Goal: Browse casually: Explore the website without a specific task or goal

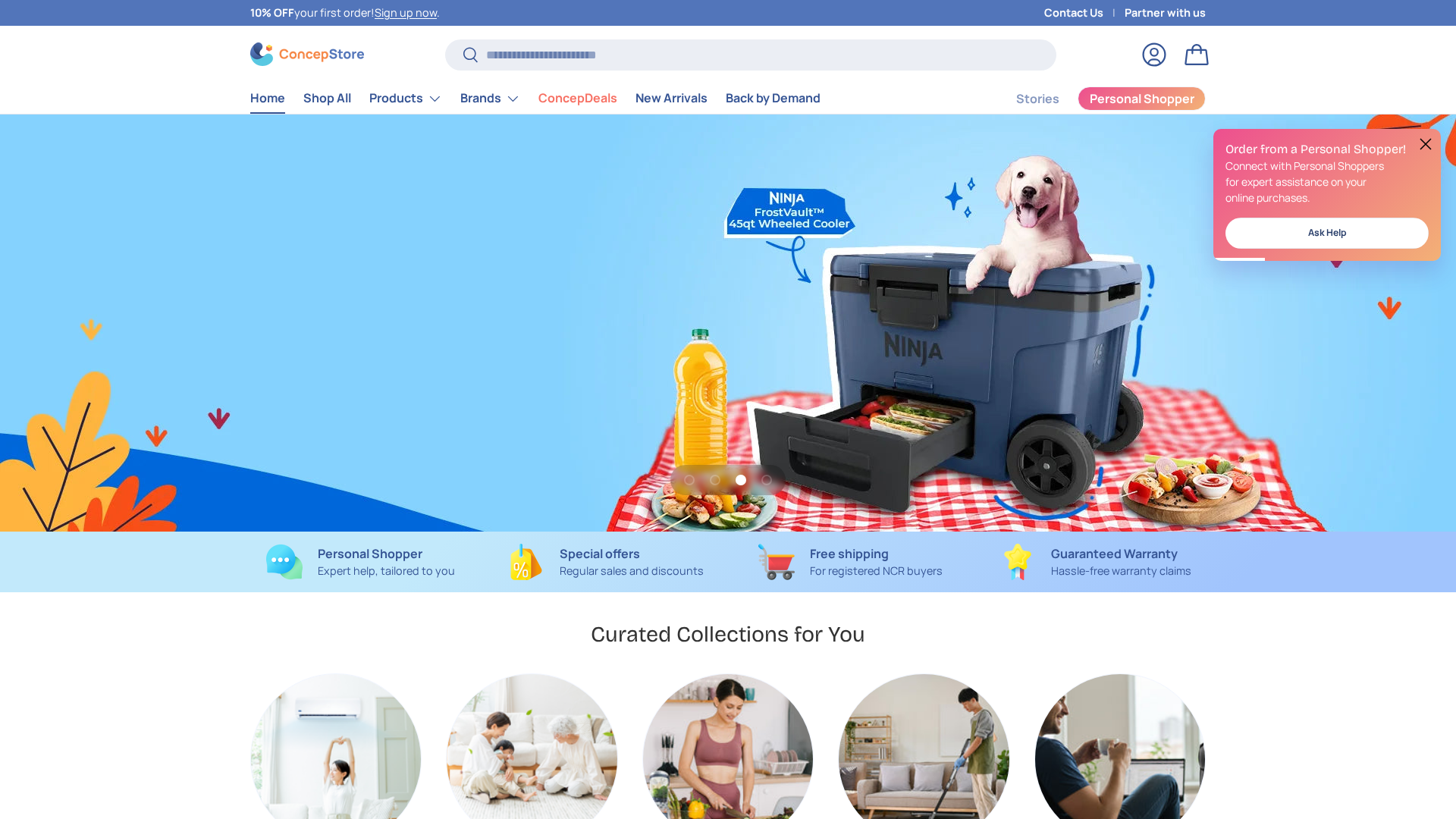
scroll to position [0, 2912]
